Goal: Information Seeking & Learning: Check status

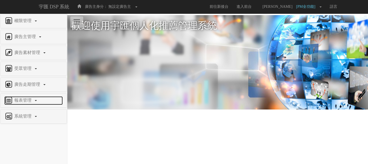
click at [27, 99] on span "報表管理" at bounding box center [23, 100] width 21 height 5
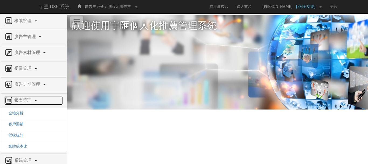
scroll to position [9, 0]
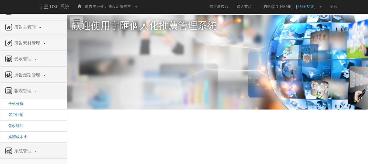
click at [25, 102] on li "全站分析" at bounding box center [33, 103] width 67 height 11
click at [18, 103] on span "全站分析" at bounding box center [13, 104] width 19 height 4
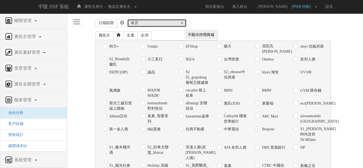
click at [146, 24] on div "本月" at bounding box center [155, 22] width 49 height 5
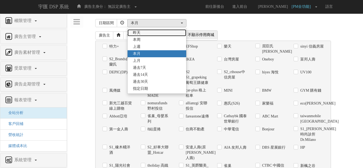
click at [147, 34] on link "昨天" at bounding box center [157, 32] width 59 height 7
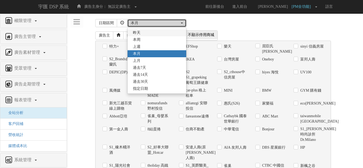
select select "LastDay"
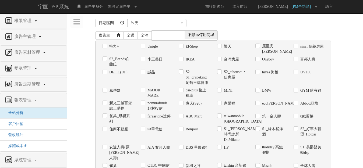
click at [153, 47] on label "Uniqlo" at bounding box center [152, 46] width 12 height 5
click at [144, 47] on input "Uniqlo" at bounding box center [143, 47] width 4 height 4
checkbox input "true"
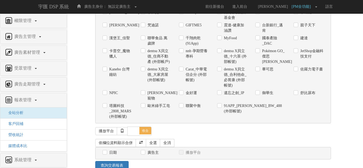
scroll to position [411, 0]
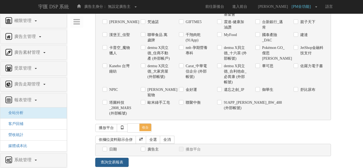
click at [121, 158] on link "查詢交易報表" at bounding box center [111, 162] width 33 height 9
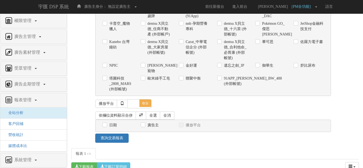
scroll to position [458, 0]
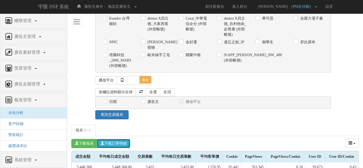
click at [106, 139] on button "下載訂單明細" at bounding box center [113, 143] width 33 height 9
